Goal: Transaction & Acquisition: Purchase product/service

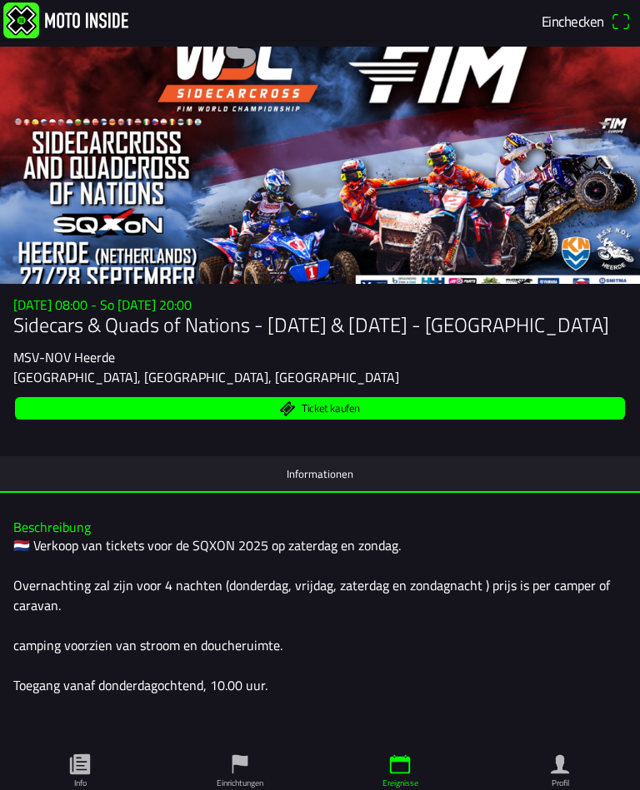
click at [422, 191] on div at bounding box center [320, 165] width 640 height 237
click at [83, 182] on div at bounding box center [320, 165] width 640 height 237
click at [219, 94] on div at bounding box center [320, 165] width 640 height 237
click at [218, 116] on div at bounding box center [320, 165] width 640 height 237
click at [167, 198] on div at bounding box center [320, 165] width 640 height 237
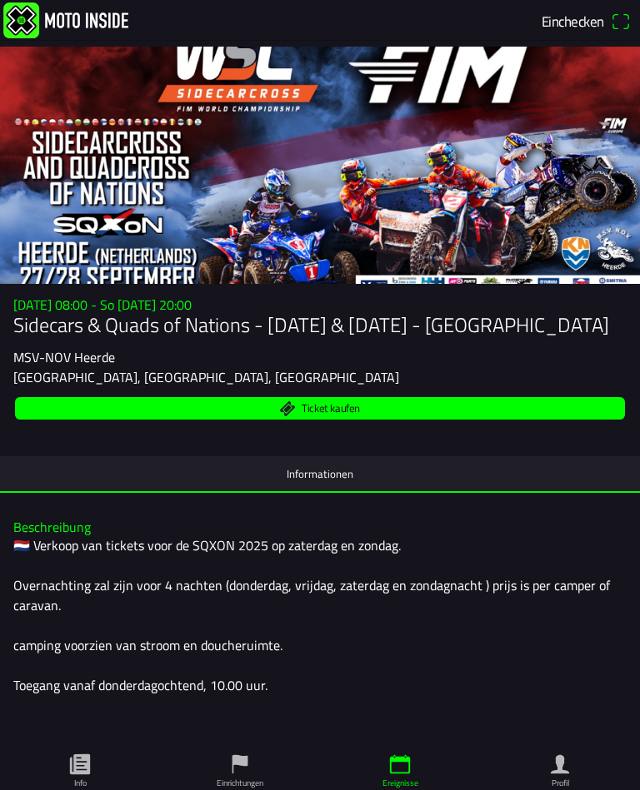
click at [138, 332] on h1 "Sidecars & Quads of Nations - [DATE] & [DATE] - [GEOGRAPHIC_DATA]" at bounding box center [319, 325] width 613 height 24
click at [443, 318] on h1 "Sidecars & Quads of Nations - [DATE] & [DATE] - [GEOGRAPHIC_DATA]" at bounding box center [319, 325] width 613 height 24
click at [0, 0] on slot "[GEOGRAPHIC_DATA], [GEOGRAPHIC_DATA], [GEOGRAPHIC_DATA]" at bounding box center [0, 0] width 0 height 0
click at [89, 337] on h1 "Sidecars & Quads of Nations - [DATE] & [DATE] - [GEOGRAPHIC_DATA]" at bounding box center [319, 325] width 613 height 24
click at [86, 312] on h3 "[DATE] 08:00 - So [DATE] 20:00" at bounding box center [319, 305] width 613 height 16
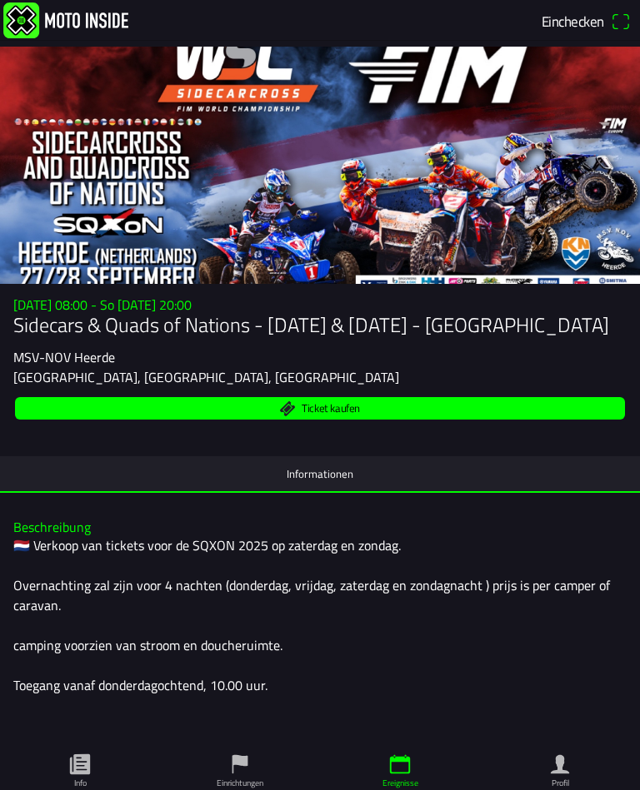
click at [0, 0] on slot "[GEOGRAPHIC_DATA], [GEOGRAPHIC_DATA], [GEOGRAPHIC_DATA]" at bounding box center [0, 0] width 0 height 0
click at [374, 418] on span "Ticket kaufen" at bounding box center [320, 408] width 590 height 22
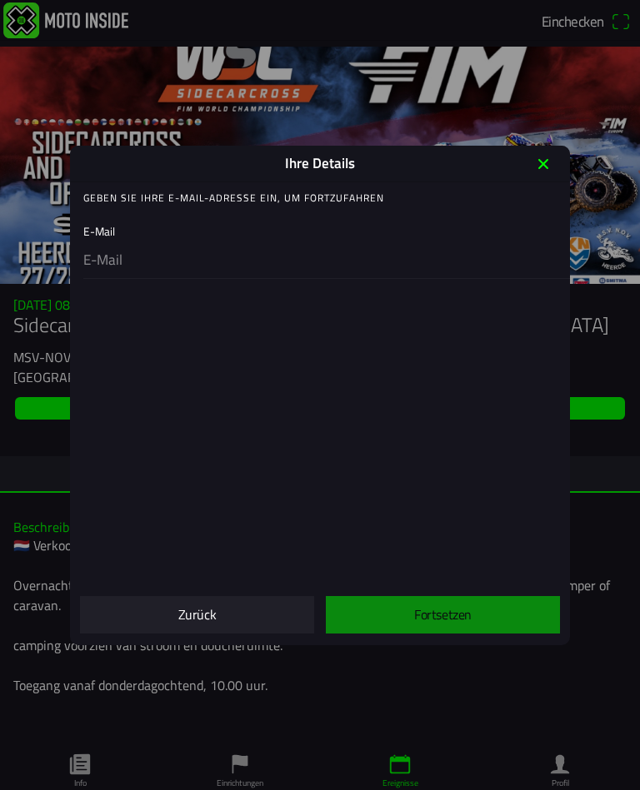
click at [543, 163] on icon "close" at bounding box center [543, 164] width 10 height 10
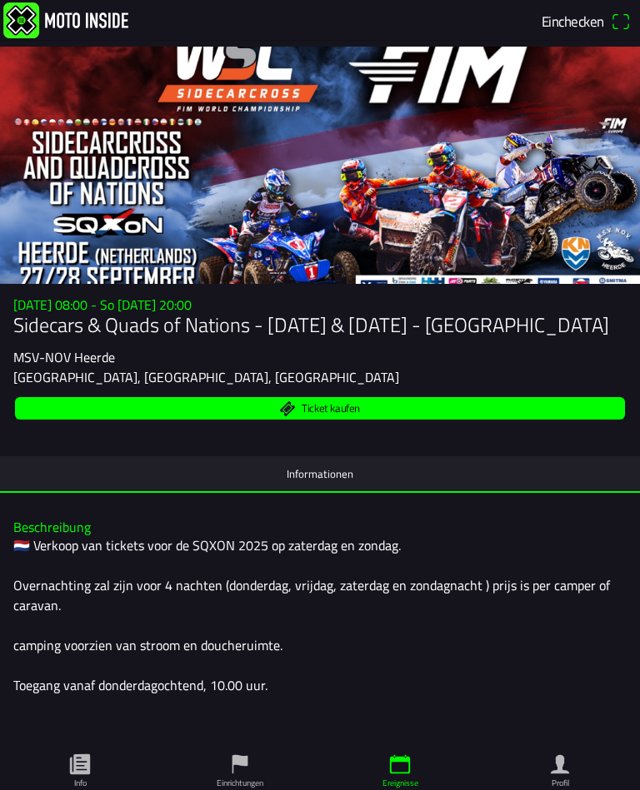
click at [623, 23] on span "Einchecken" at bounding box center [585, 21] width 89 height 27
click at [23, 19] on img at bounding box center [65, 20] width 125 height 36
click at [578, 154] on div at bounding box center [320, 165] width 640 height 237
click at [39, 160] on div at bounding box center [320, 165] width 640 height 237
